Goal: Navigation & Orientation: Find specific page/section

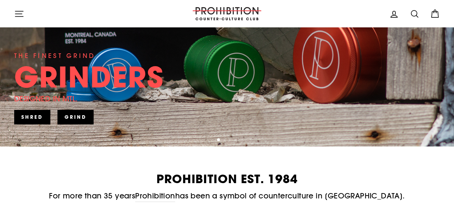
scroll to position [177, 0]
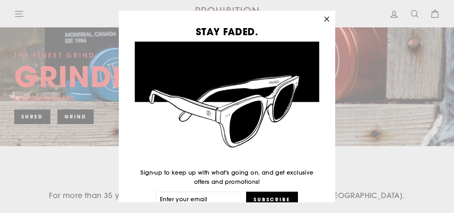
click at [23, 14] on div "STAY FADED. Sign-up to keep up with what's going on, and get exclusive offers a…" at bounding box center [227, 106] width 454 height 213
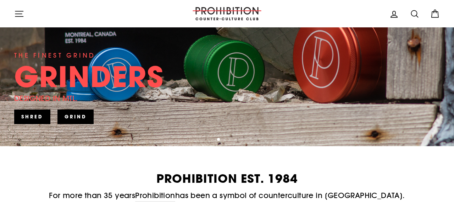
click at [23, 14] on icon "button" at bounding box center [19, 14] width 10 height 10
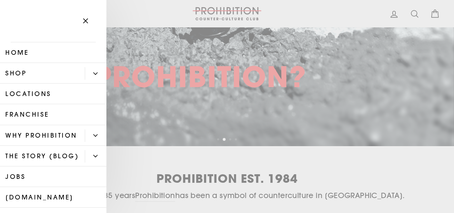
click at [32, 78] on link "Shop" at bounding box center [42, 73] width 85 height 21
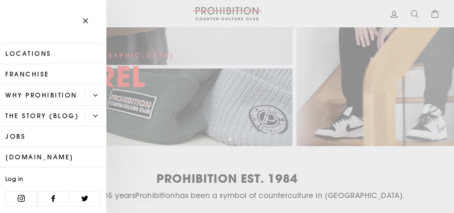
scroll to position [0, 0]
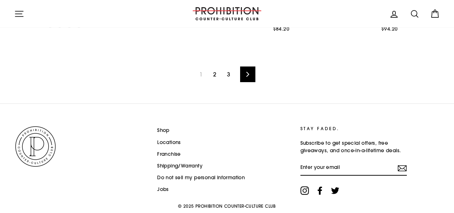
scroll to position [1143, 0]
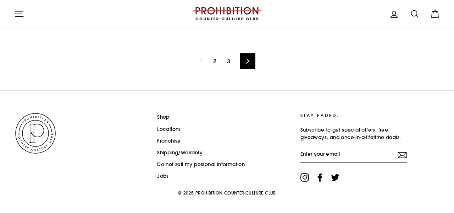
click at [214, 55] on link "2" at bounding box center [215, 60] width 12 height 11
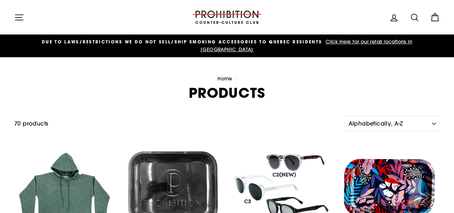
click at [20, 18] on icon "button" at bounding box center [19, 17] width 10 height 10
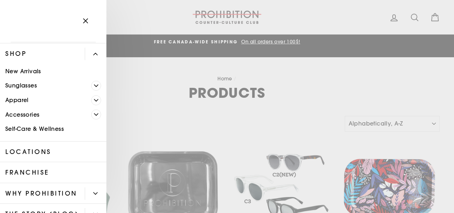
scroll to position [21, 0]
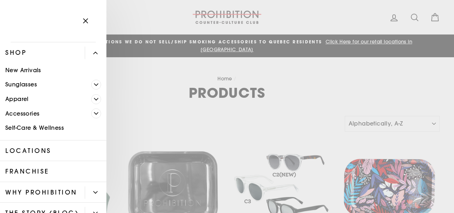
click at [88, 20] on icon "button" at bounding box center [86, 21] width 10 height 10
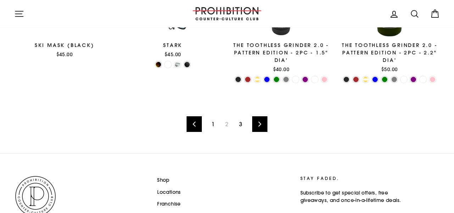
scroll to position [1089, 0]
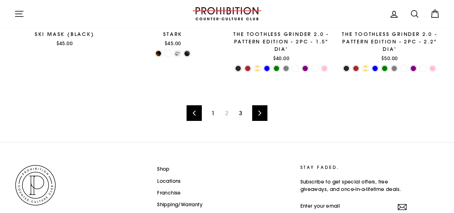
click at [241, 107] on link "3" at bounding box center [241, 112] width 12 height 11
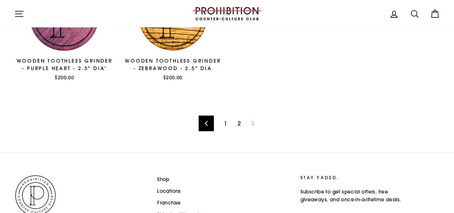
scroll to position [720, 0]
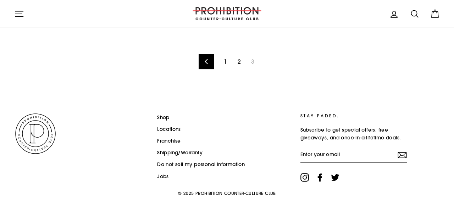
click at [165, 112] on link "Shop" at bounding box center [163, 117] width 12 height 11
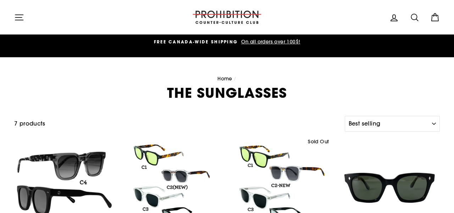
select select "best-selling"
